Goal: Use online tool/utility: Utilize a website feature to perform a specific function

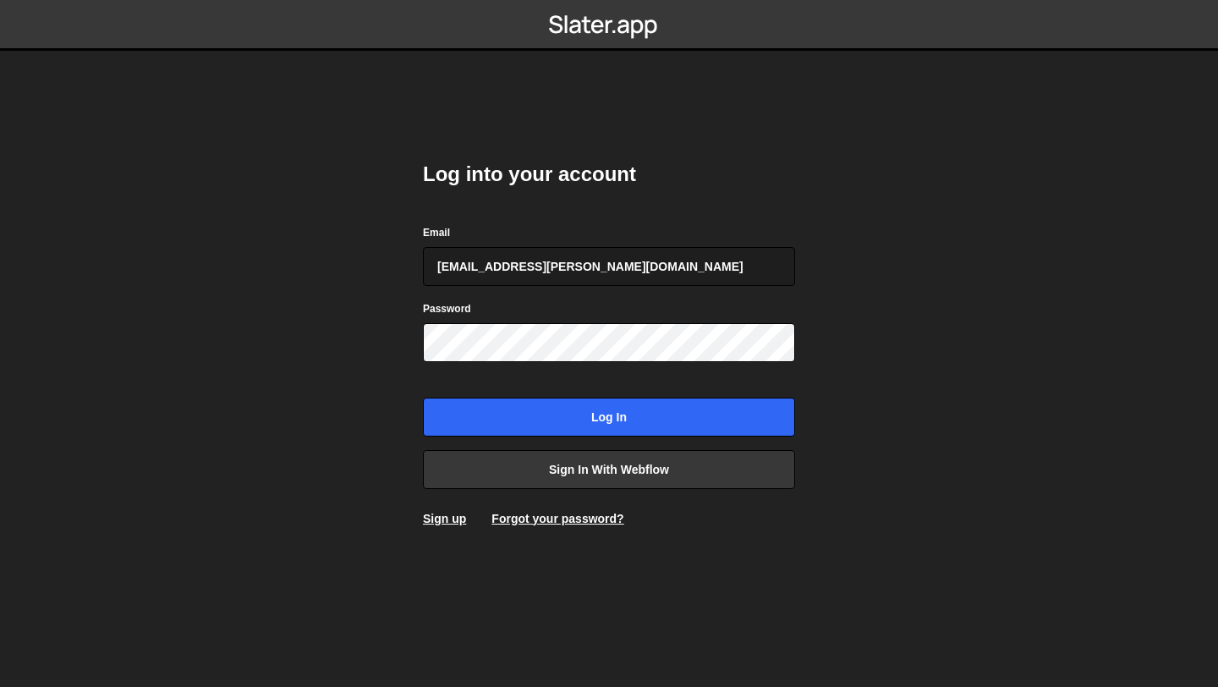
type input "dev@lisi.no"
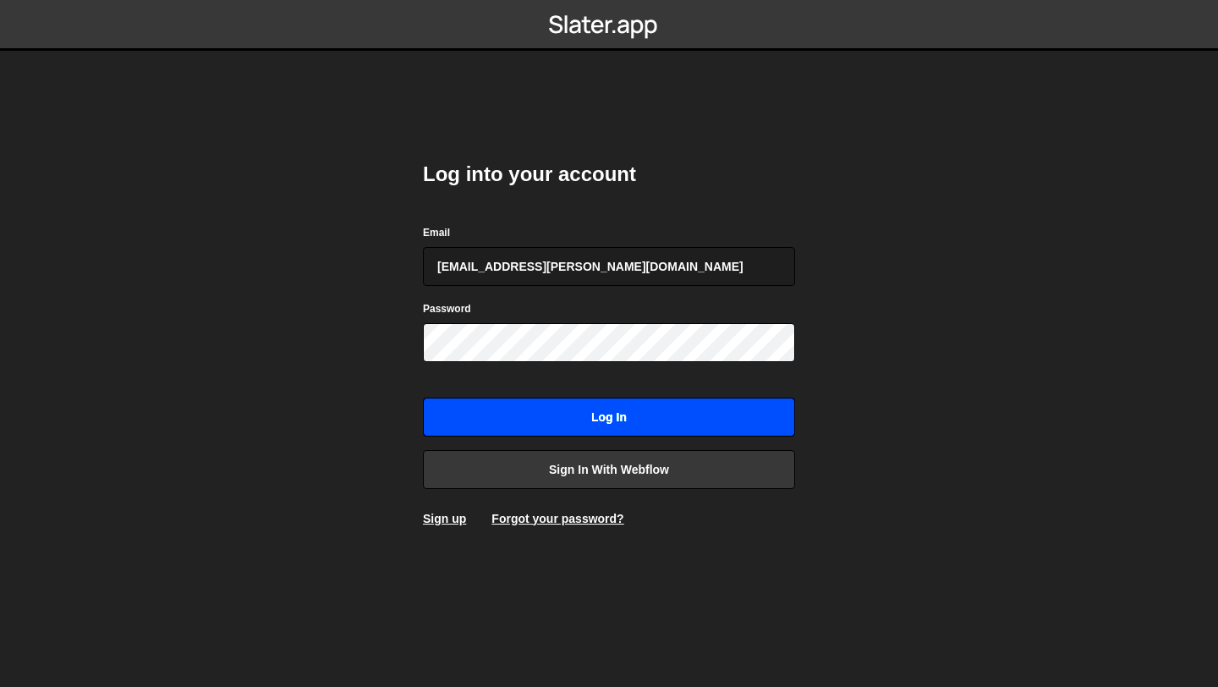
click at [558, 411] on input "Log in" at bounding box center [609, 417] width 372 height 39
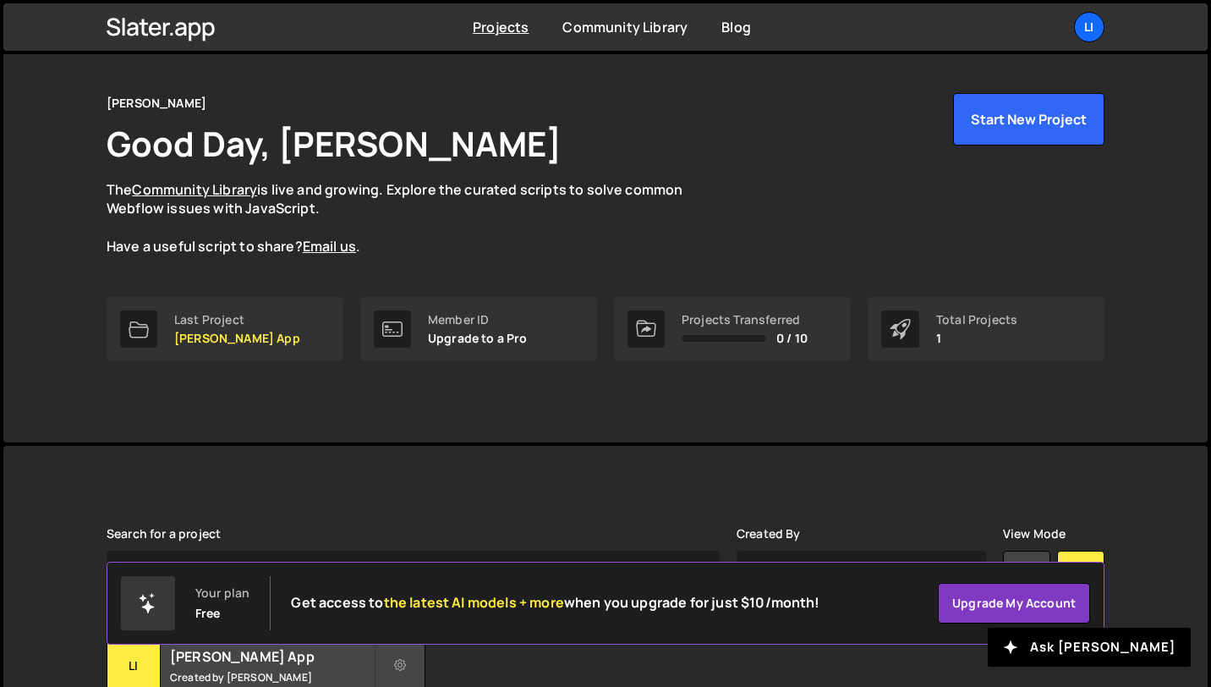
scroll to position [184, 0]
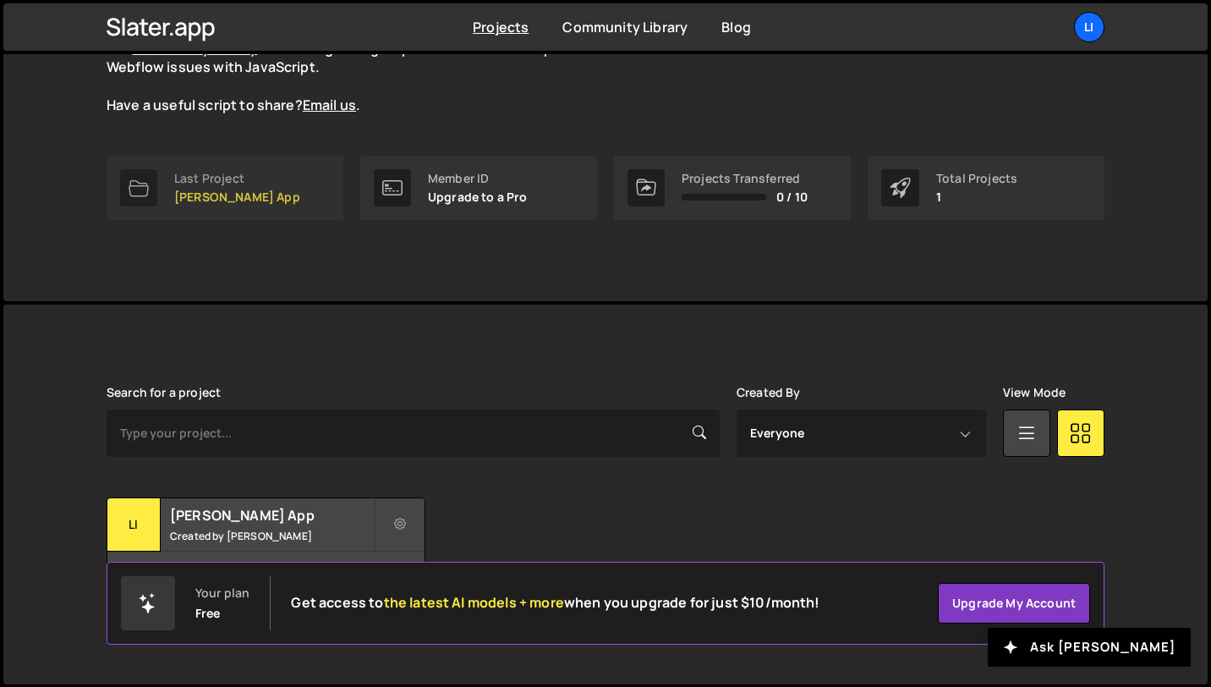
click at [254, 194] on link "Last Project [PERSON_NAME] App" at bounding box center [225, 188] width 237 height 64
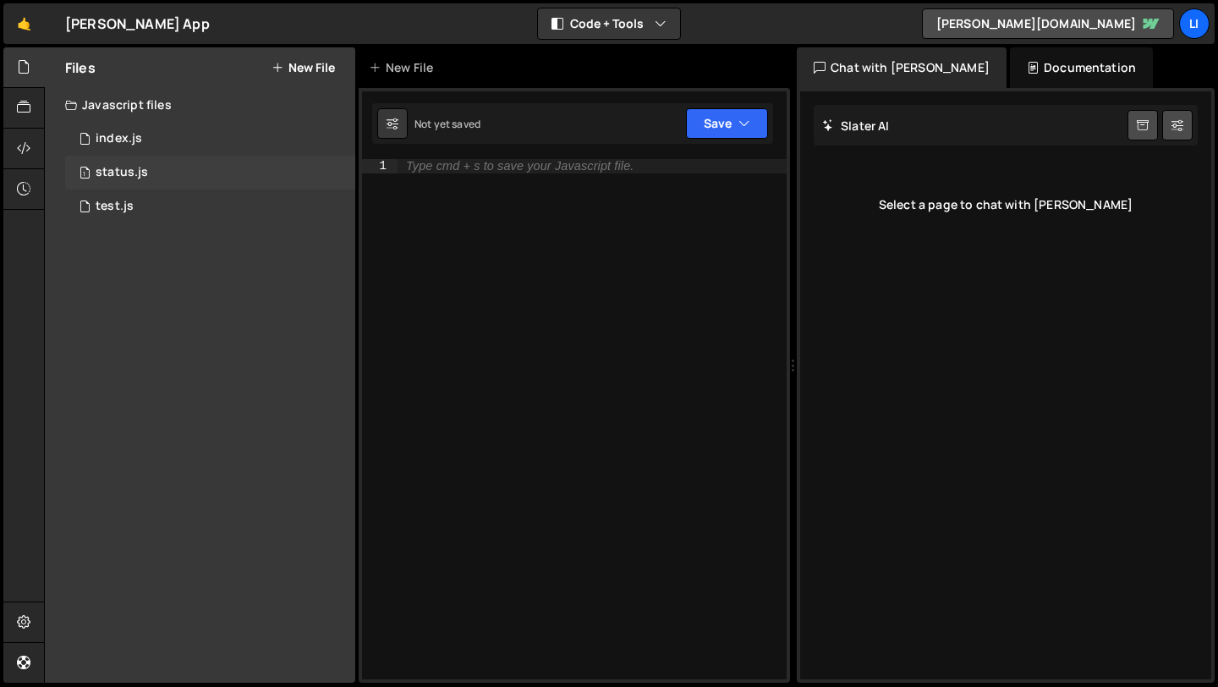
click at [136, 174] on div "status.js" at bounding box center [122, 172] width 52 height 15
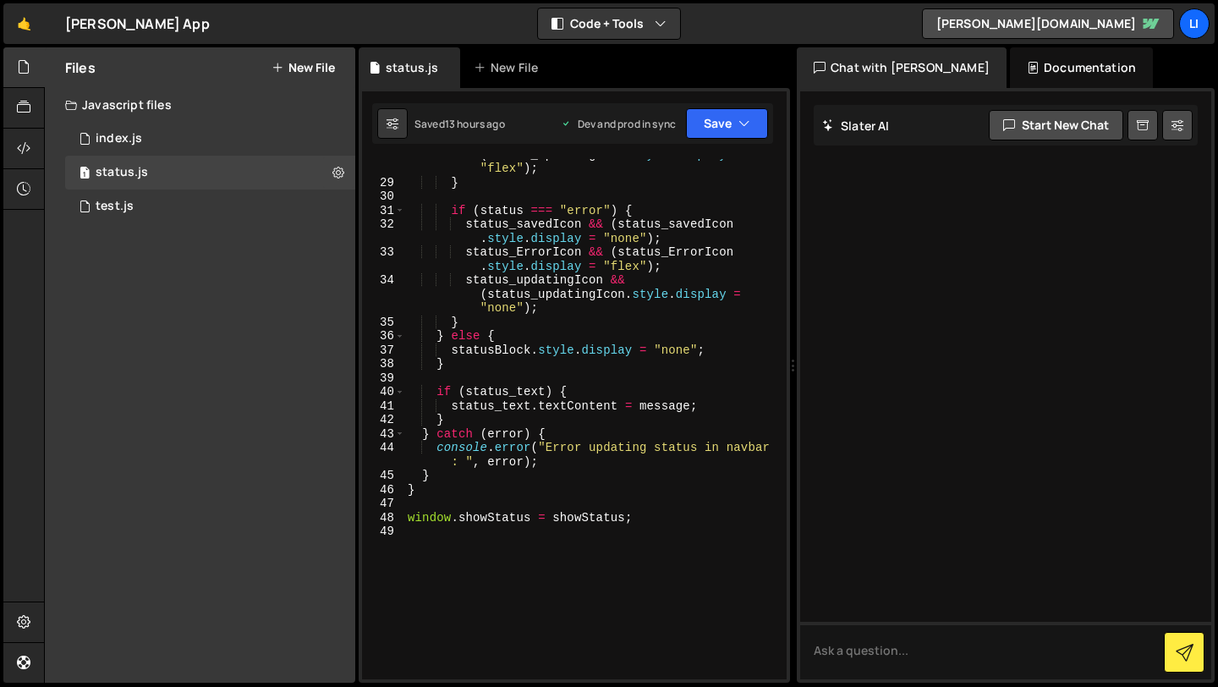
scroll to position [546, 0]
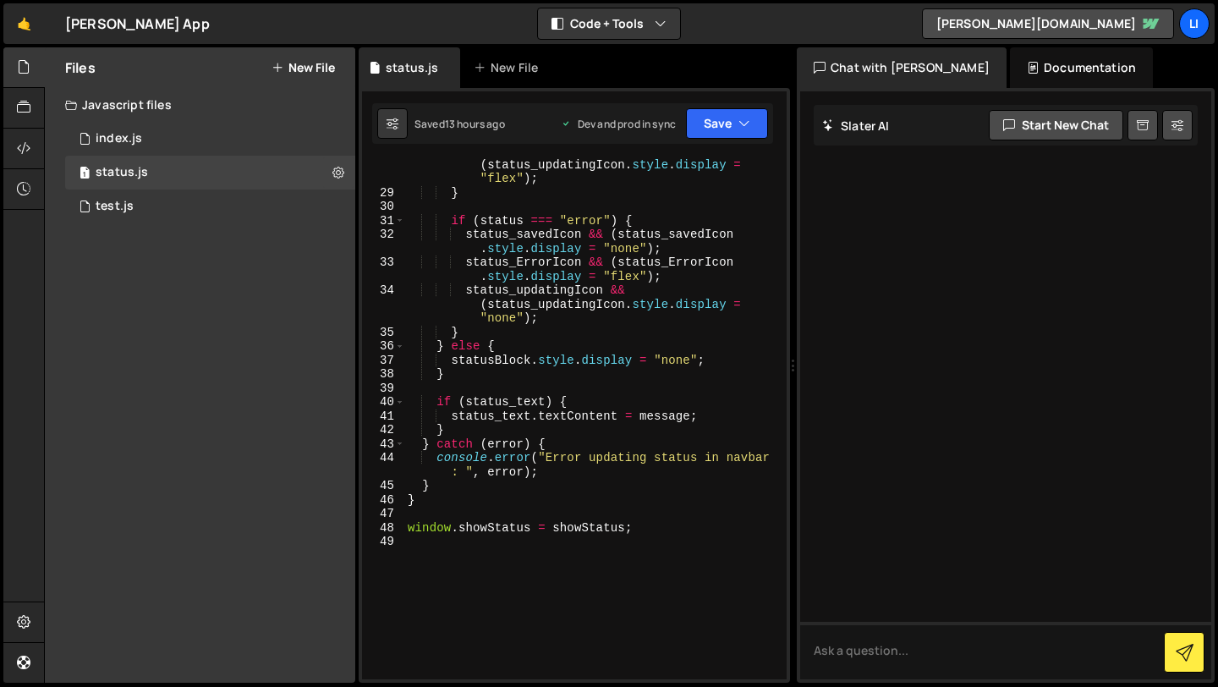
type textarea "}"
click at [459, 426] on div "status_updatingIcon && ( status_updatingIcon . style . display = "flex" ) ; } i…" at bounding box center [592, 432] width 376 height 576
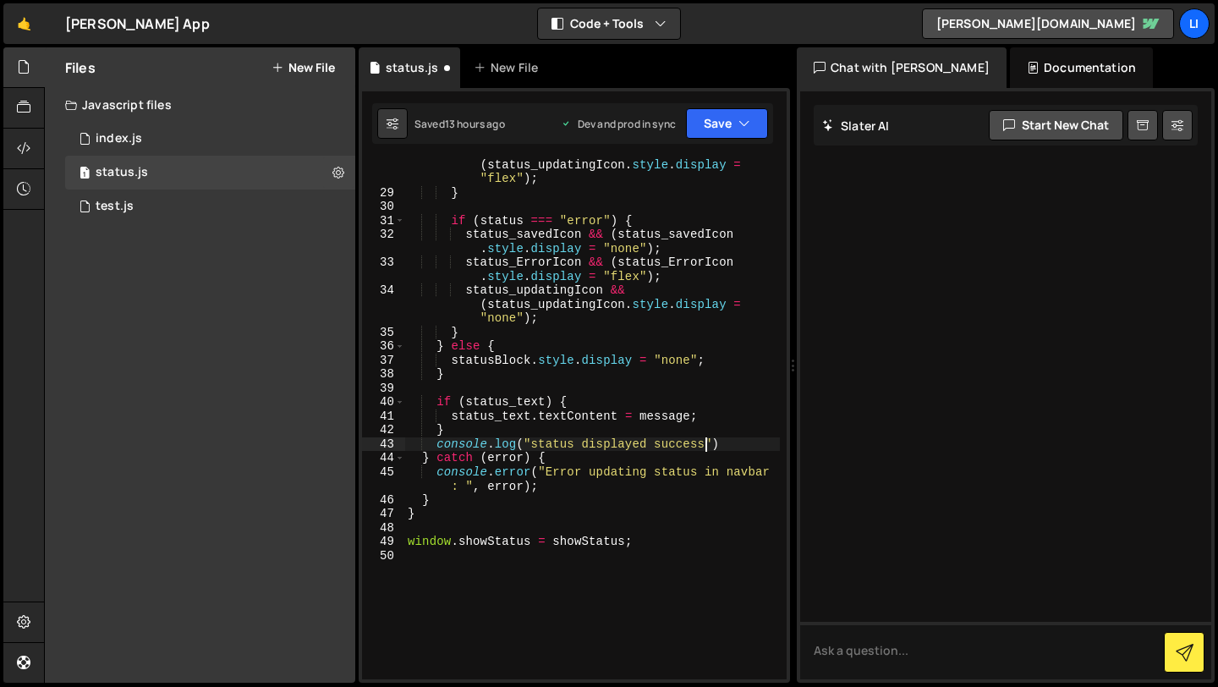
scroll to position [0, 20]
type textarea "console.log("status displayed success")"
click at [729, 121] on button "Save" at bounding box center [727, 123] width 82 height 30
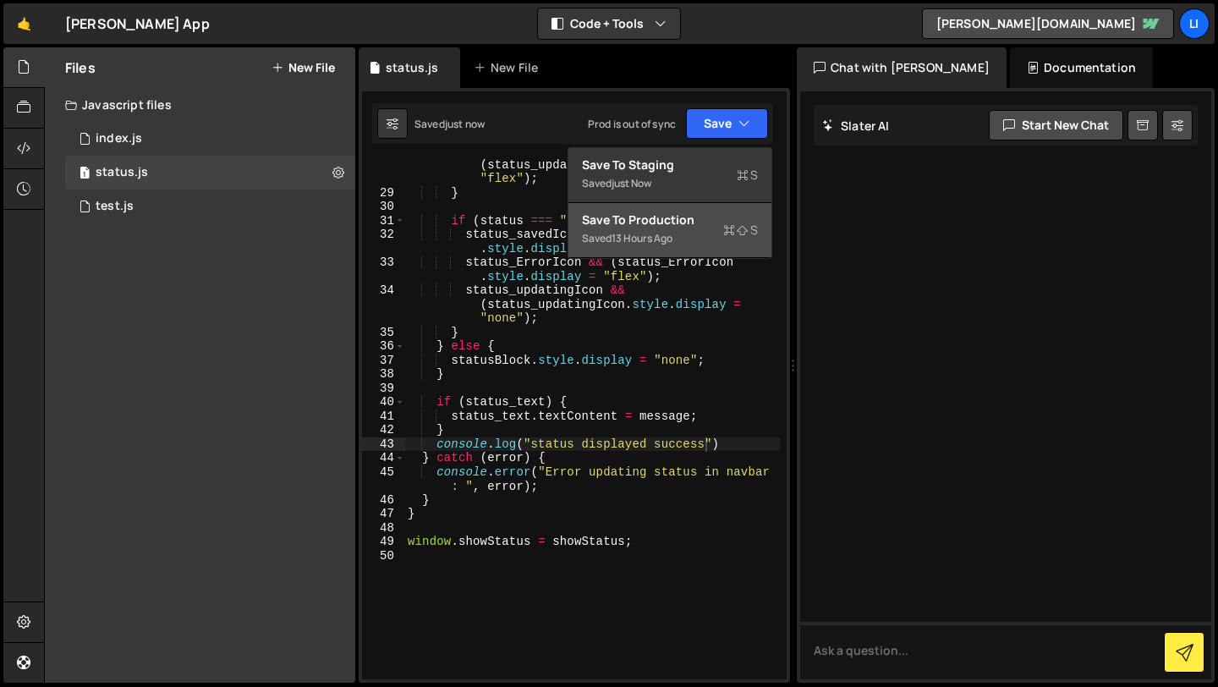
click at [707, 232] on div "Saved 13 hours ago" at bounding box center [670, 238] width 176 height 20
